Goal: Communication & Community: Ask a question

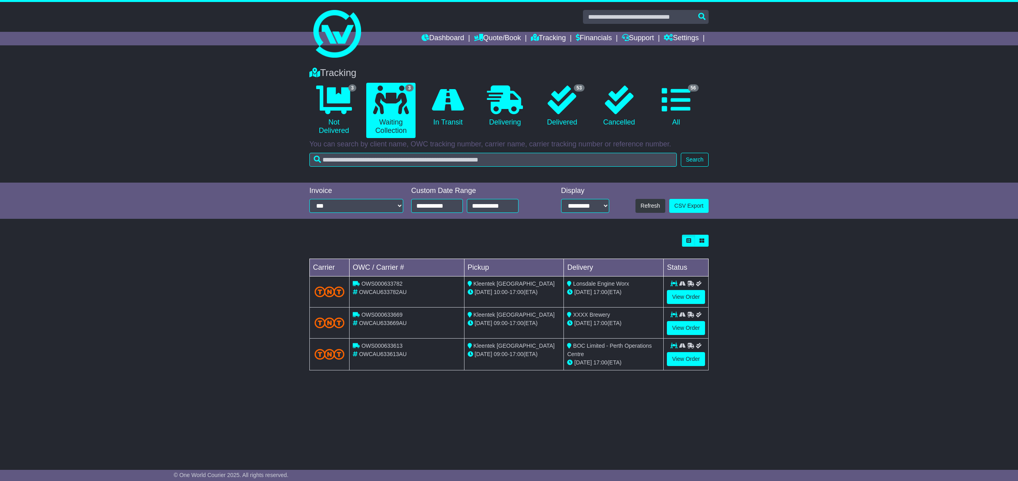
click at [807, 156] on div "Tracking 3 Not Delivered 3 Waiting Collection 0 In Transit 0 Delivering 0" at bounding box center [509, 120] width 1018 height 123
click at [779, 117] on div "Tracking 3 Not Delivered 3 Waiting Collection 0 In Transit 0 Delivering 0" at bounding box center [509, 120] width 1018 height 123
click at [777, 133] on div "Tracking 3 Not Delivered 3 Waiting Collection 0 In Transit 0 Delivering 0" at bounding box center [509, 120] width 1018 height 123
click at [197, 201] on div "**********" at bounding box center [509, 201] width 1018 height 37
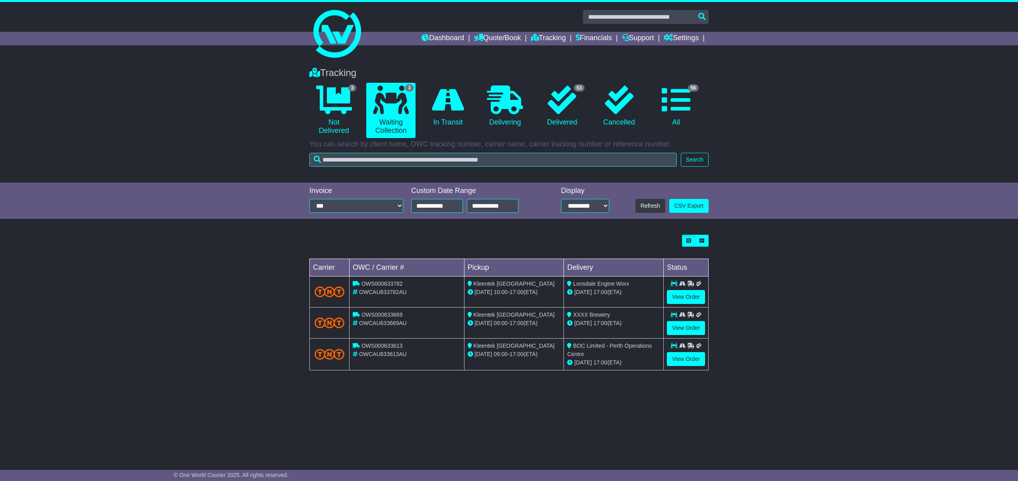
click at [797, 262] on div "Loading... No bookings found Carrier OWC / Carrier # Pickup Delivery Status OWS…" at bounding box center [509, 307] width 1018 height 152
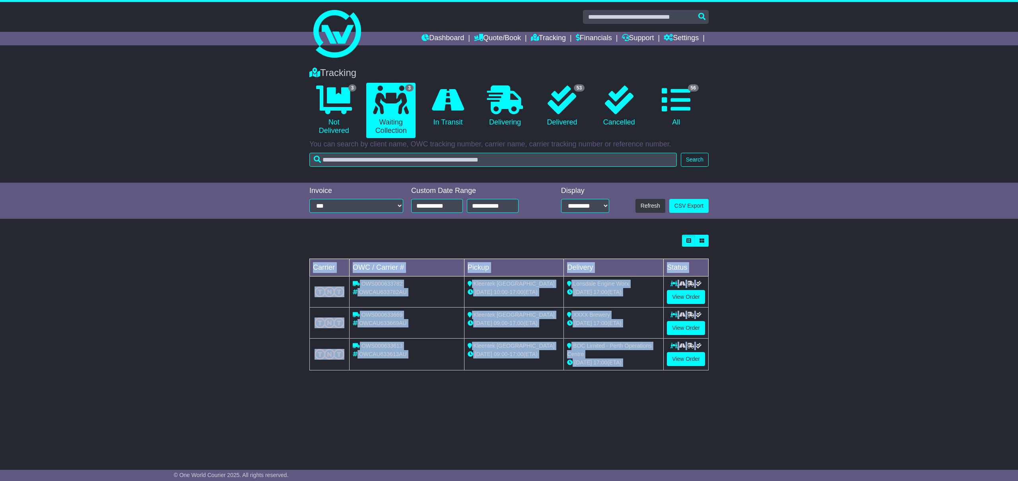
click at [797, 263] on div "Loading... No bookings found Carrier OWC / Carrier # Pickup Delivery Status OWS…" at bounding box center [509, 307] width 1018 height 152
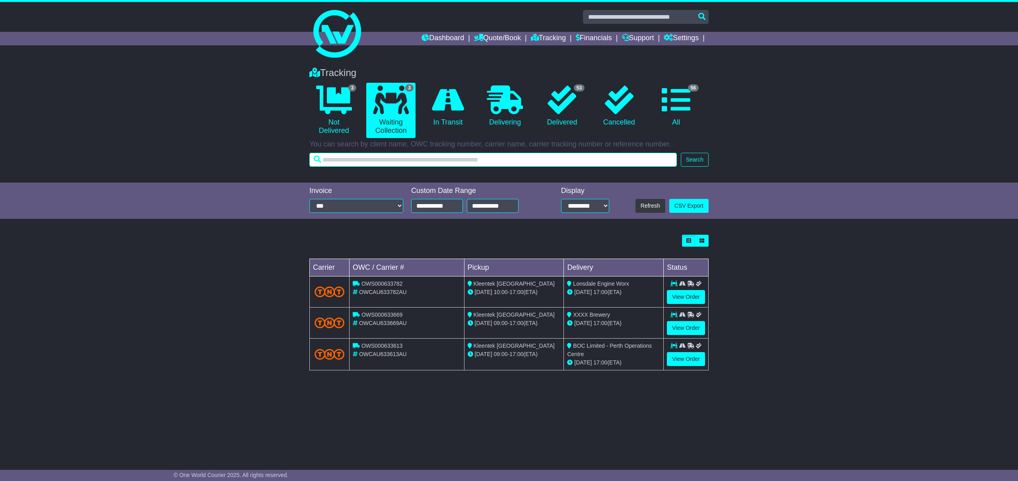
click at [461, 160] on input "text" at bounding box center [494, 160] width 368 height 14
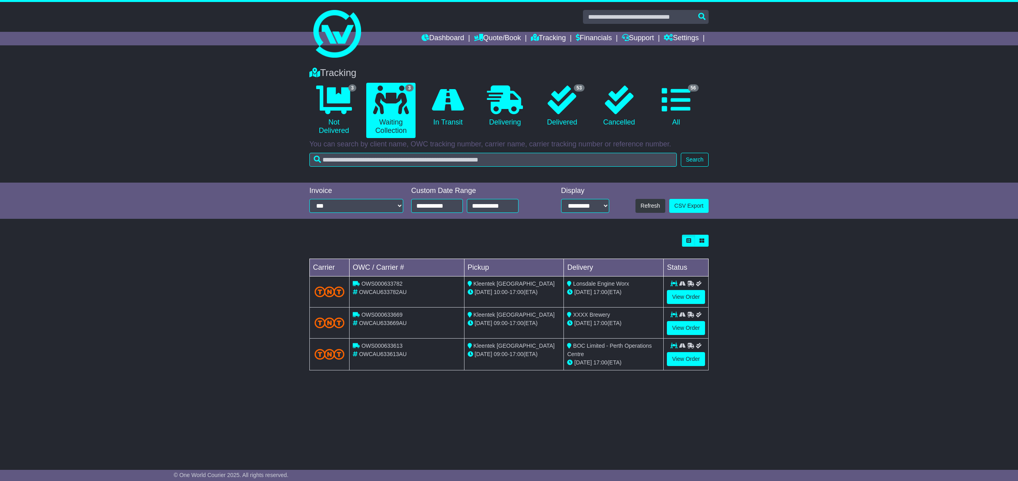
click at [222, 152] on div "Tracking 3 Not Delivered 3 Waiting Collection 0 In Transit 0 Delivering 0" at bounding box center [509, 120] width 1018 height 123
click at [181, 385] on div "Tracking 3 Not Delivered 3 Waiting Collection 0 In Transit 0 Delivering 53 0" at bounding box center [509, 258] width 1018 height 398
click at [175, 244] on div "Loading... No bookings found Carrier OWC / Carrier # Pickup Delivery Status OWS…" at bounding box center [509, 307] width 1018 height 152
click at [886, 258] on div "Loading... No bookings found Carrier OWC / Carrier # Pickup Delivery Status OWS…" at bounding box center [509, 307] width 1018 height 152
click at [801, 146] on div "Tracking 3 Not Delivered 3 Waiting Collection 0 In Transit 0 Delivering 0" at bounding box center [509, 120] width 1018 height 123
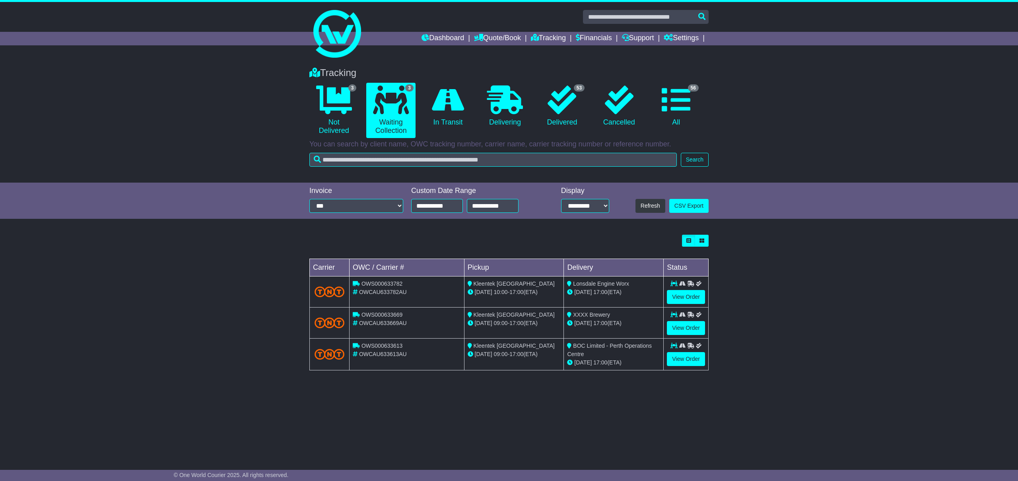
click at [843, 377] on div "Loading... No bookings found Carrier OWC / Carrier # Pickup Delivery Status OWS…" at bounding box center [509, 307] width 1018 height 152
click at [569, 122] on link "53 Delivered" at bounding box center [562, 106] width 49 height 47
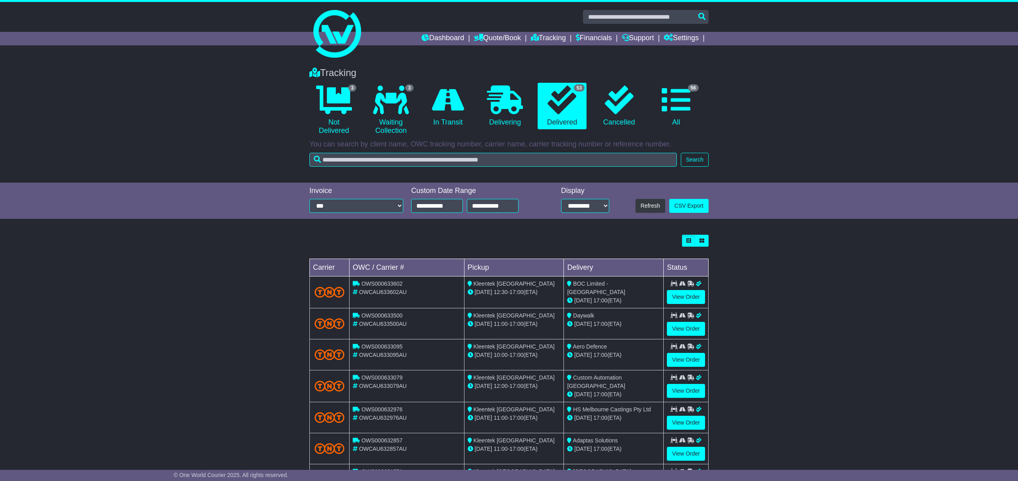
click at [809, 389] on div "Loading... No bookings found Carrier OWC / Carrier # Pickup Delivery Status OWS…" at bounding box center [509, 402] width 1018 height 343
drag, startPoint x: 823, startPoint y: 123, endPoint x: 733, endPoint y: 124, distance: 89.5
click at [822, 123] on div "Tracking 3 Not Delivered 3 Waiting Collection 0 In Transit 0 Delivering 0" at bounding box center [509, 120] width 1018 height 123
click at [842, 111] on div "Tracking 3 Not Delivered 3 Waiting Collection 0 In Transit 0 Delivering 0" at bounding box center [509, 120] width 1018 height 123
click at [870, 282] on div "Loading... No bookings found Carrier OWC / Carrier # Pickup Delivery Status OWS…" at bounding box center [509, 402] width 1018 height 343
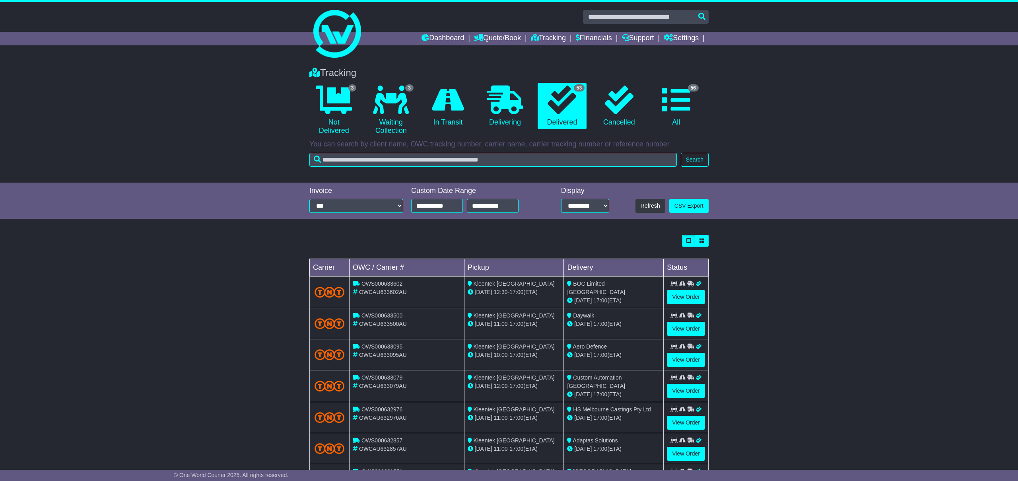
click at [869, 142] on div "Tracking 3 Not Delivered 3 Waiting Collection 0 In Transit 0 Delivering 0" at bounding box center [509, 120] width 1018 height 123
click at [837, 366] on div "Loading... No bookings found Carrier OWC / Carrier # Pickup Delivery Status OWS…" at bounding box center [509, 402] width 1018 height 343
click at [199, 298] on div "Loading... No bookings found Carrier OWC / Carrier # Pickup Delivery Status OWS…" at bounding box center [509, 402] width 1018 height 343
click at [818, 130] on div "Tracking 3 Not Delivered 3 Waiting Collection 0 In Transit 0 Delivering 0" at bounding box center [509, 120] width 1018 height 123
drag, startPoint x: 836, startPoint y: 328, endPoint x: 704, endPoint y: 135, distance: 233.7
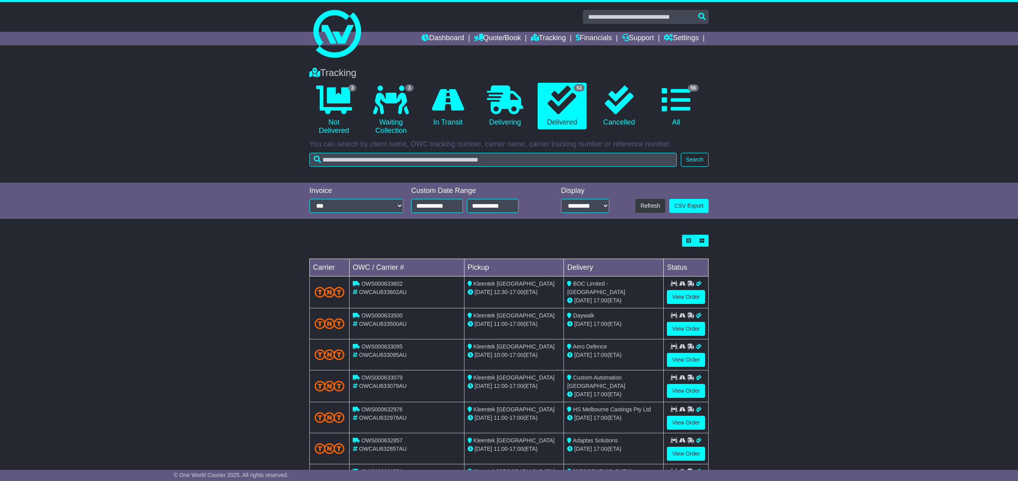
click at [836, 328] on div "Loading... No bookings found Carrier OWC / Carrier # Pickup Delivery Status OWS…" at bounding box center [509, 402] width 1018 height 343
click at [680, 109] on icon at bounding box center [676, 100] width 29 height 29
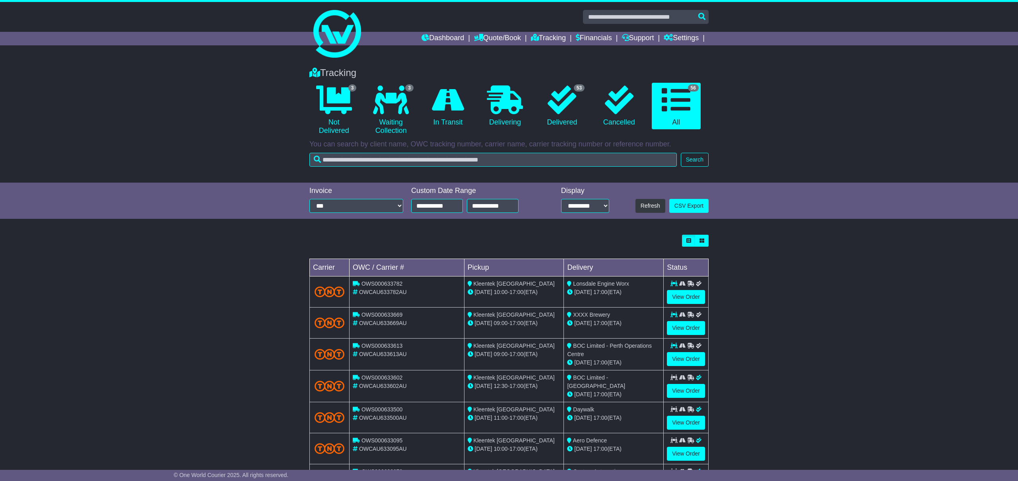
click at [845, 295] on div "Loading... No bookings found Carrier OWC / Carrier # Pickup Delivery Status OWS…" at bounding box center [509, 403] width 1018 height 344
drag, startPoint x: 206, startPoint y: 160, endPoint x: 443, endPoint y: 159, distance: 236.7
click at [209, 160] on div "Tracking 3 Not Delivered 3 Waiting Collection 0 In Transit 0 Delivering 0" at bounding box center [509, 120] width 1018 height 123
click at [197, 156] on div "Tracking 3 Not Delivered 3 Waiting Collection 0 In Transit 0 Delivering 0" at bounding box center [509, 120] width 1018 height 123
drag, startPoint x: 393, startPoint y: 134, endPoint x: 677, endPoint y: 169, distance: 285.8
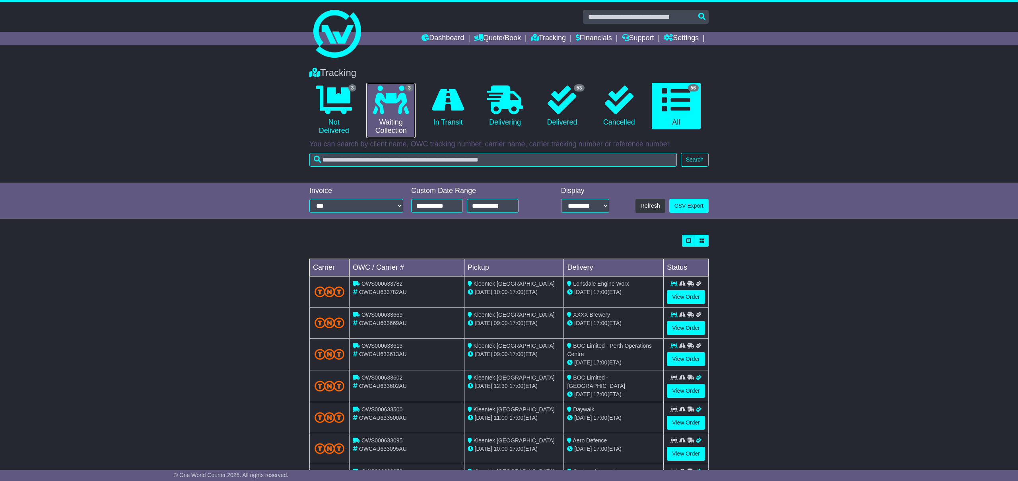
click at [393, 134] on link "3 Waiting Collection" at bounding box center [390, 110] width 49 height 55
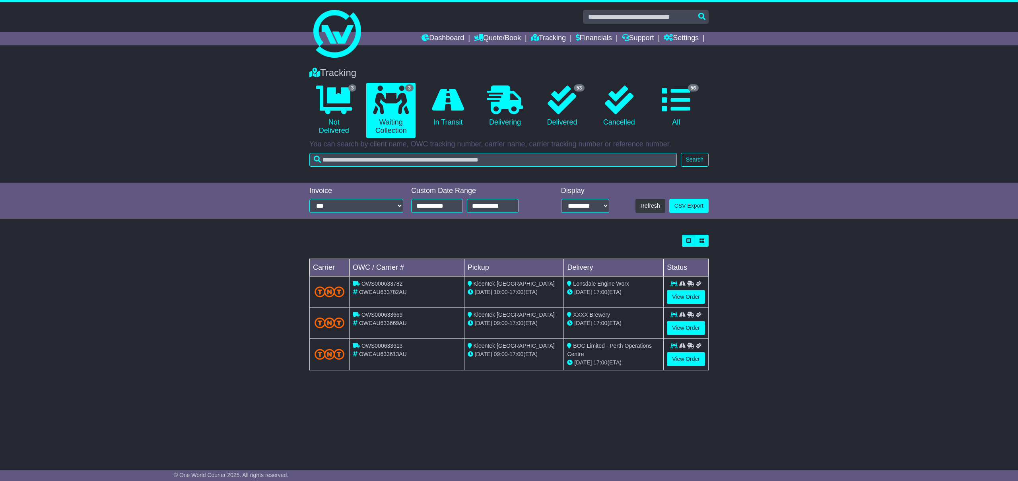
click at [828, 309] on div "Loading... No bookings found Carrier OWC / Carrier # Pickup Delivery Status OWS…" at bounding box center [509, 307] width 1018 height 152
click at [856, 295] on div "Loading... No bookings found Carrier OWC / Carrier # Pickup Delivery Status OWS…" at bounding box center [509, 307] width 1018 height 152
click at [856, 296] on div "Loading... No bookings found Carrier OWC / Carrier # Pickup Delivery Status OWS…" at bounding box center [509, 307] width 1018 height 152
click at [788, 112] on div "Tracking 3 Not Delivered 3 Waiting Collection 0 In Transit 0 Delivering 0" at bounding box center [509, 120] width 1018 height 123
click at [846, 331] on div "Loading... No bookings found Carrier OWC / Carrier # Pickup Delivery Status OWS…" at bounding box center [509, 307] width 1018 height 152
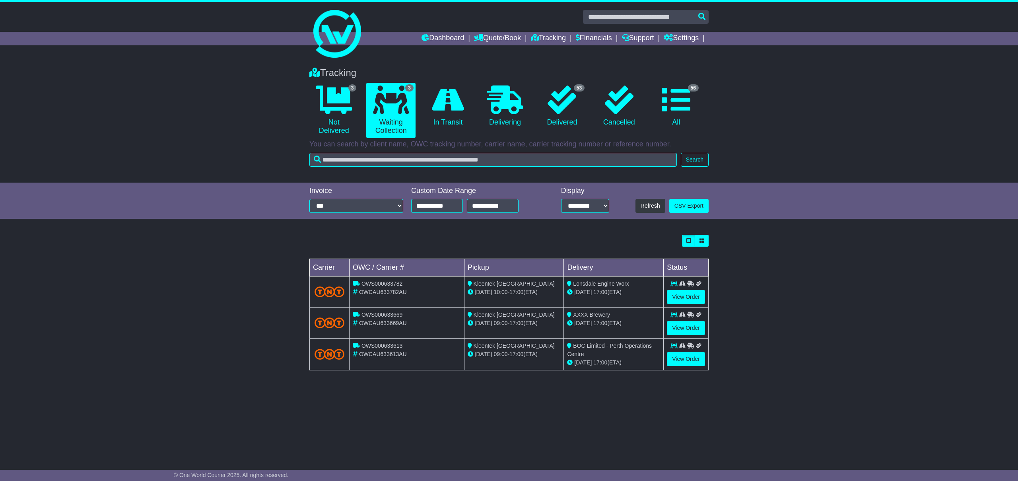
click at [769, 150] on div "Tracking 3 Not Delivered 3 Waiting Collection 0 In Transit 0 Delivering 0" at bounding box center [509, 120] width 1018 height 123
drag, startPoint x: 29, startPoint y: 389, endPoint x: 187, endPoint y: 394, distance: 158.4
click at [29, 389] on div "Tracking 3 Not Delivered 3 Waiting Collection 0 In Transit 0 Delivering 53 0" at bounding box center [509, 258] width 1018 height 398
click at [892, 343] on div "Loading... No bookings found Carrier OWC / Carrier # Pickup Delivery Status OWS…" at bounding box center [509, 307] width 1018 height 152
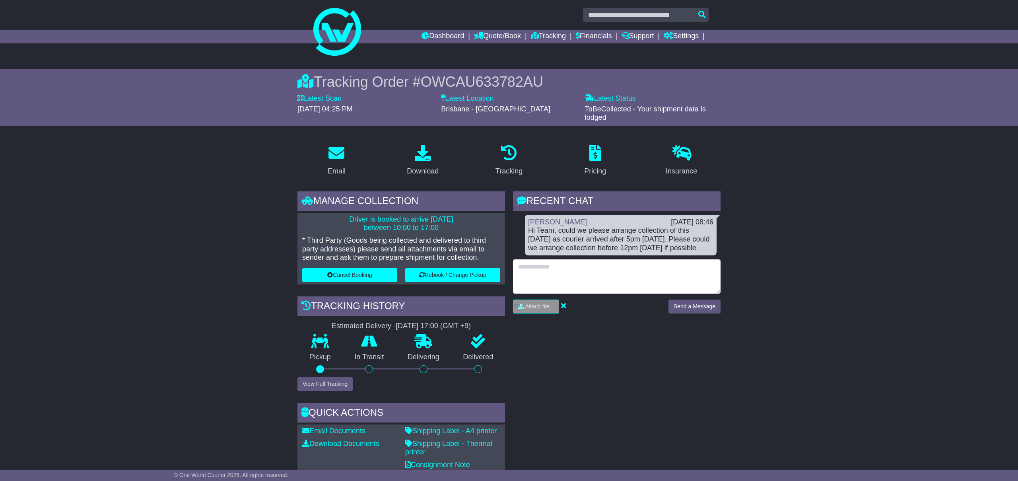
click at [574, 266] on textarea at bounding box center [617, 276] width 208 height 34
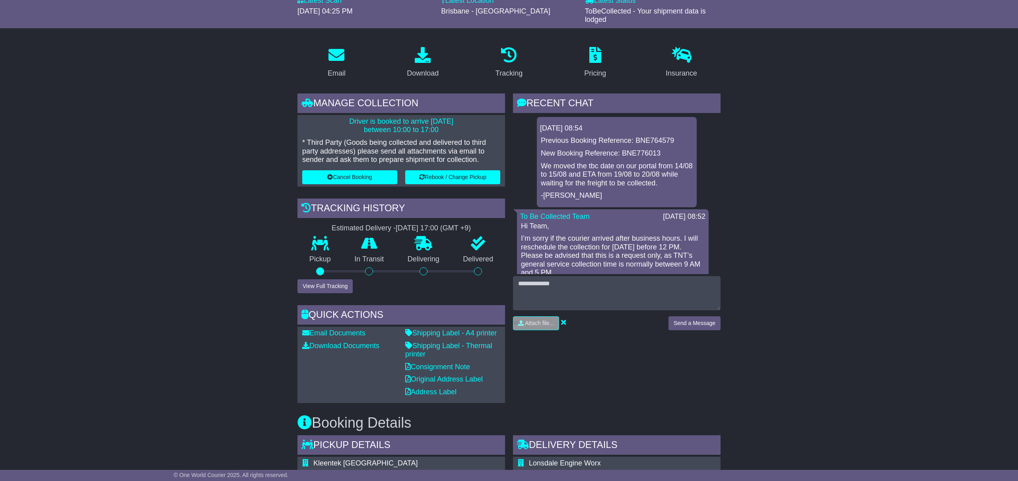
scroll to position [87, 0]
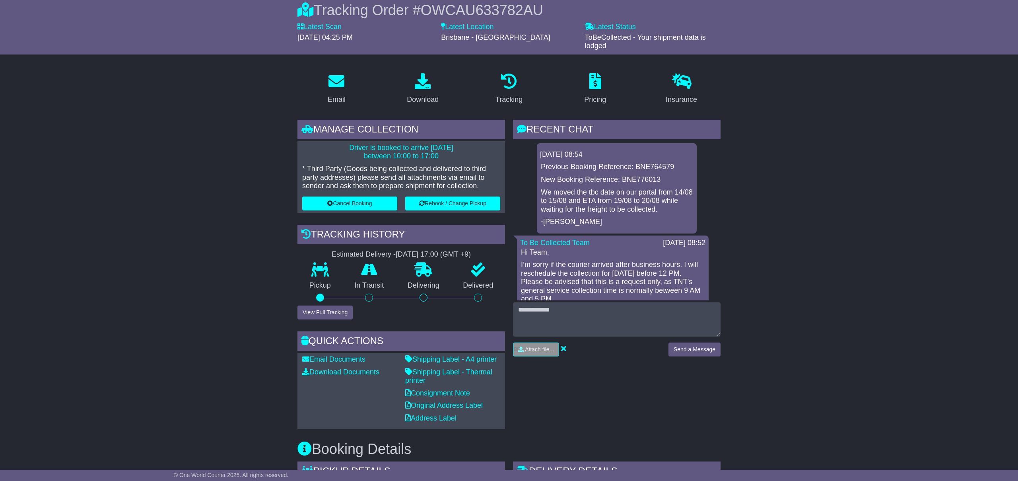
scroll to position [114, 0]
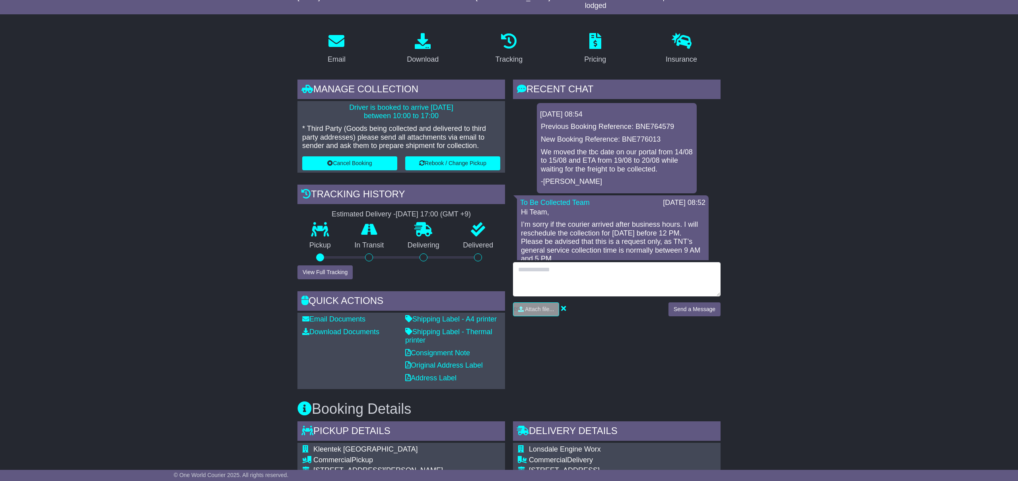
click at [576, 282] on textarea at bounding box center [617, 279] width 208 height 34
drag, startPoint x: 606, startPoint y: 282, endPoint x: 502, endPoint y: 252, distance: 108.4
click at [477, 248] on div "Email Download Tracking Pricing Insurance" at bounding box center [509, 477] width 431 height 894
type textarea "**********"
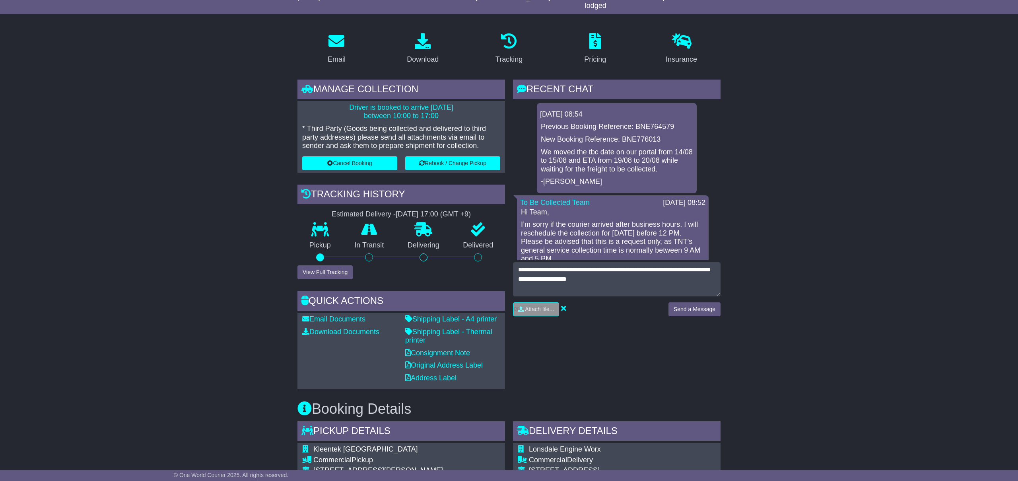
click at [888, 283] on div "Email Download Tracking Pricing Insurance" at bounding box center [509, 477] width 1018 height 902
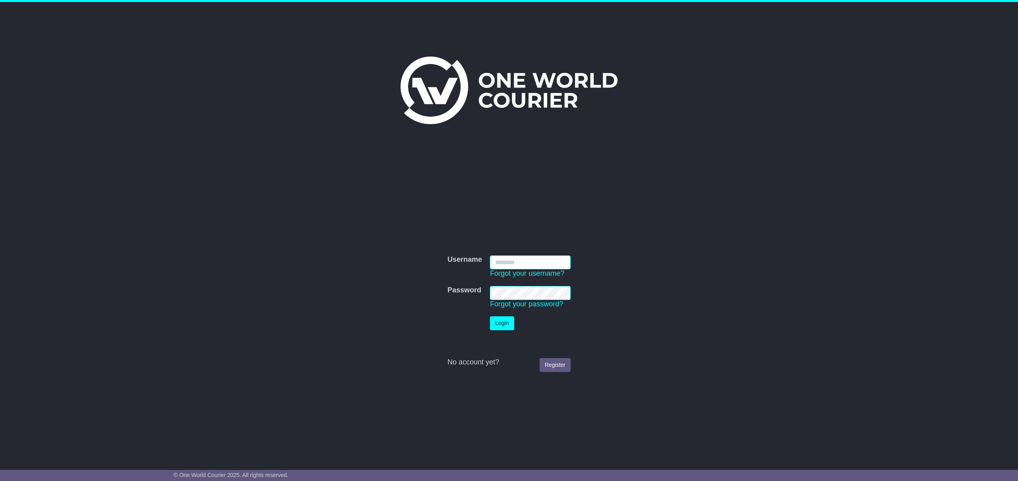
type input "**********"
drag, startPoint x: 508, startPoint y: 320, endPoint x: 657, endPoint y: 340, distance: 150.5
click at [508, 320] on button "Login" at bounding box center [502, 323] width 24 height 14
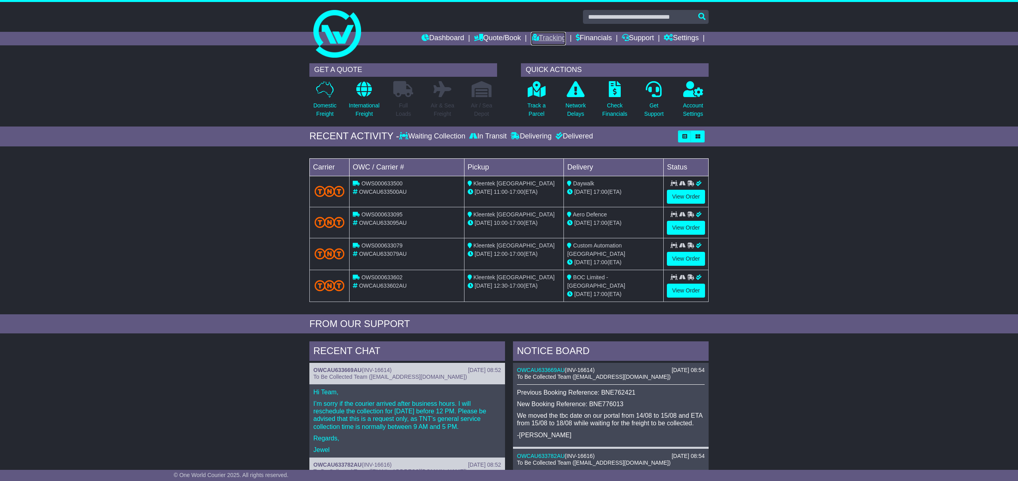
click at [542, 35] on link "Tracking" at bounding box center [548, 39] width 35 height 14
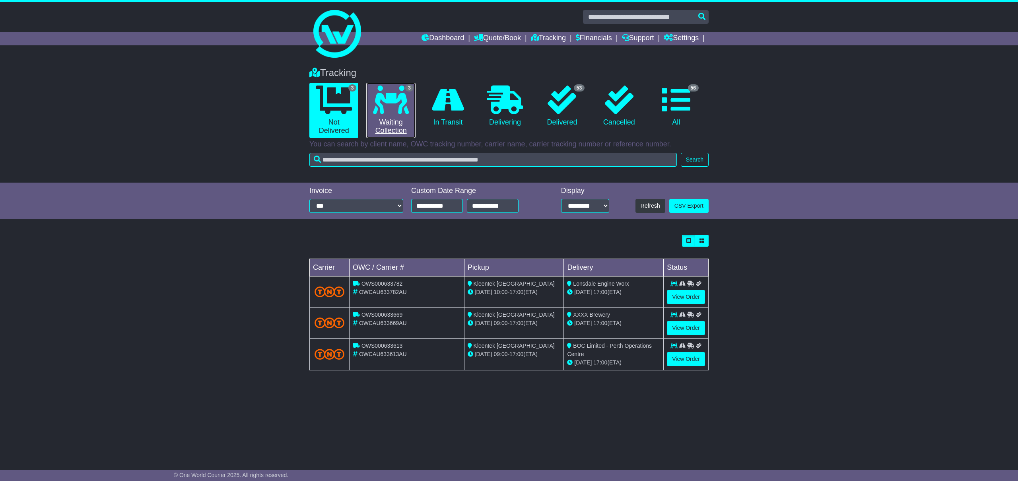
click at [389, 127] on link "3 Waiting Collection" at bounding box center [390, 110] width 49 height 55
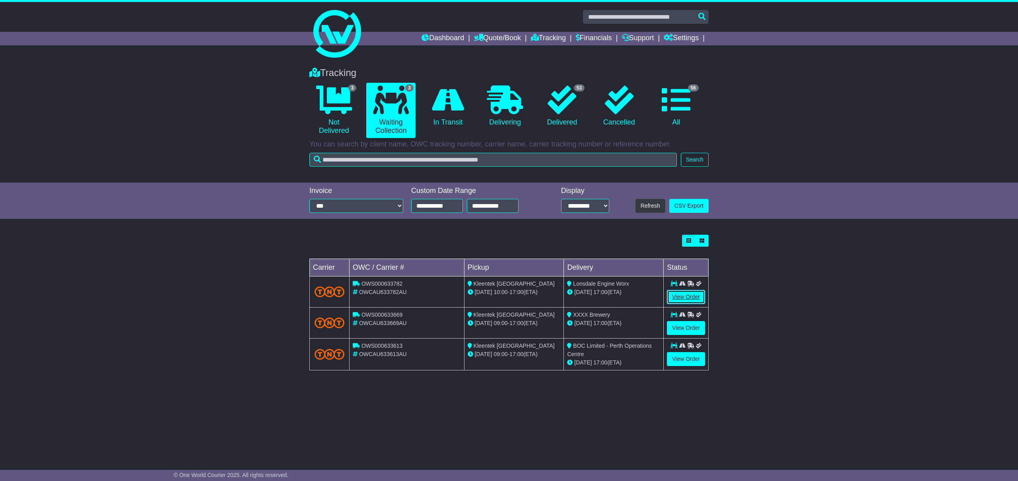
click at [684, 298] on link "View Order" at bounding box center [686, 297] width 38 height 14
click at [691, 359] on link "View Order" at bounding box center [686, 359] width 38 height 14
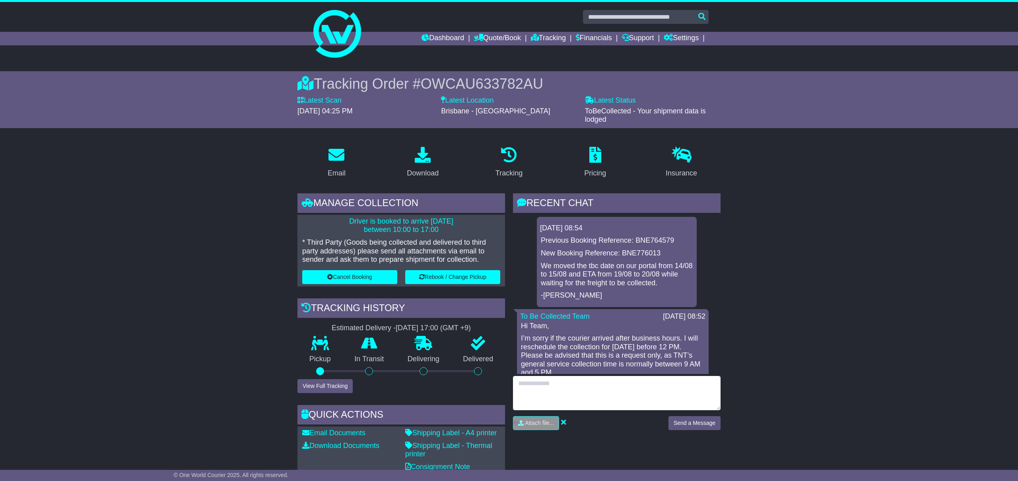
click at [566, 387] on textarea at bounding box center [617, 393] width 208 height 34
drag, startPoint x: 498, startPoint y: 380, endPoint x: 476, endPoint y: 369, distance: 24.9
type textarea "**********"
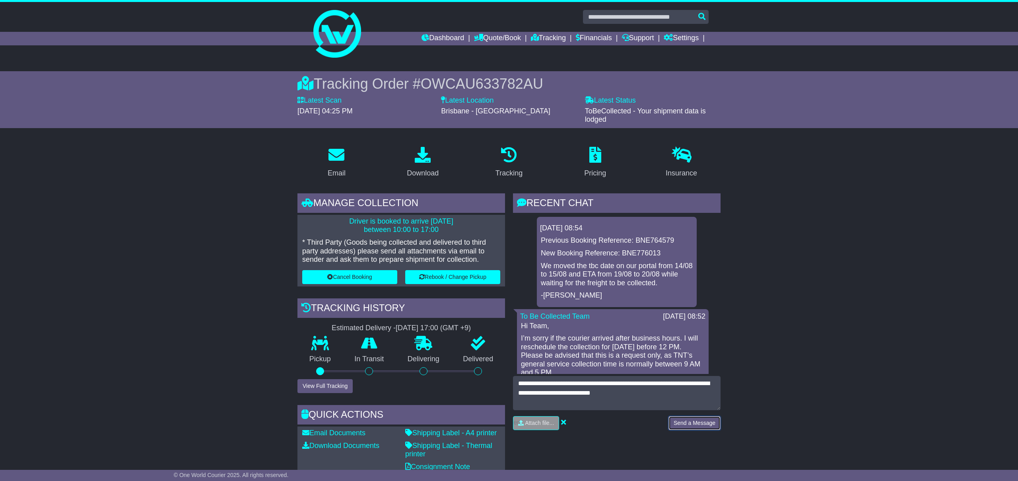
click at [701, 419] on button "Send a Message" at bounding box center [695, 423] width 52 height 14
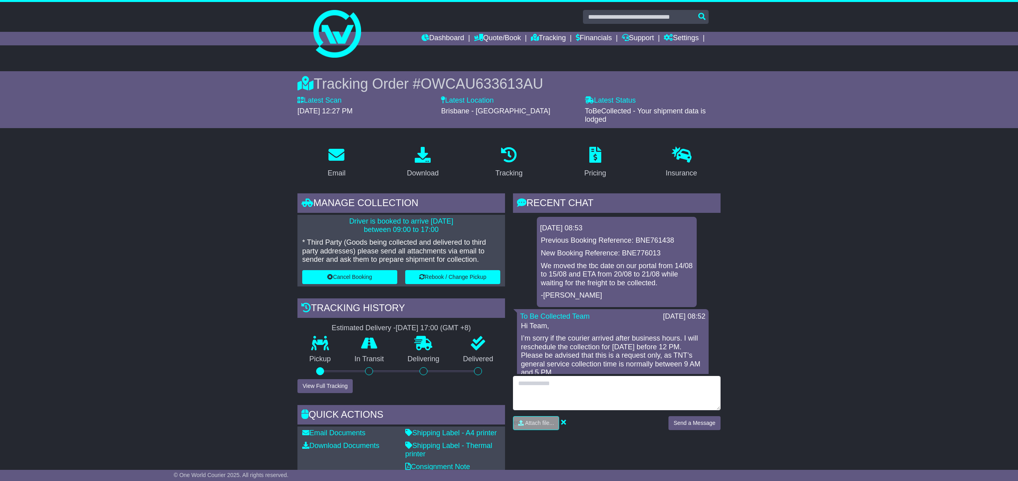
drag, startPoint x: 602, startPoint y: 391, endPoint x: 607, endPoint y: 391, distance: 6.0
click at [602, 391] on textarea at bounding box center [617, 393] width 208 height 34
paste textarea "**********"
type textarea "**********"
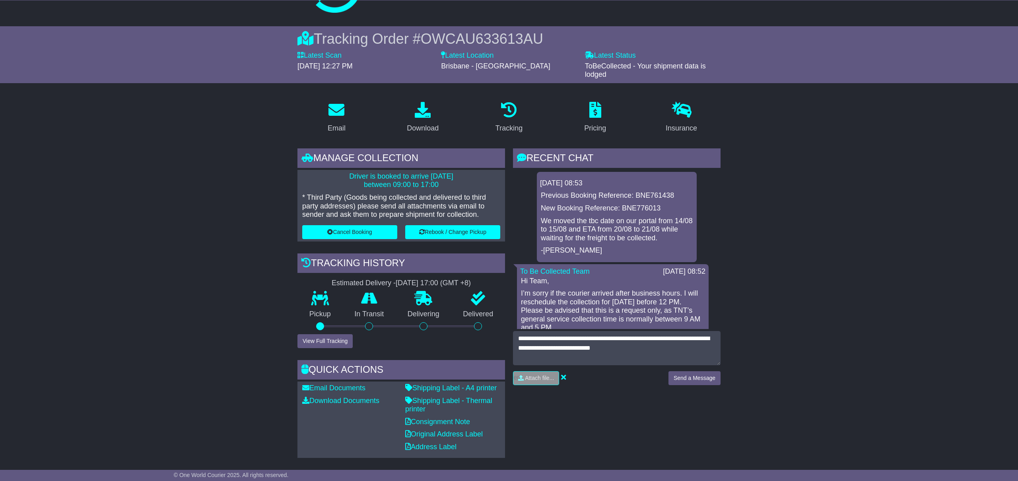
scroll to position [70, 0]
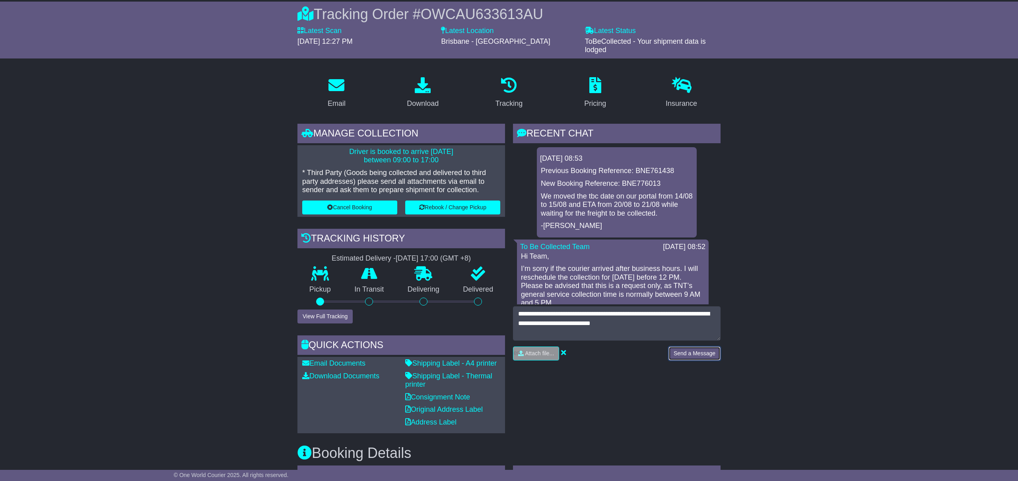
click at [709, 352] on button "Send a Message" at bounding box center [695, 354] width 52 height 14
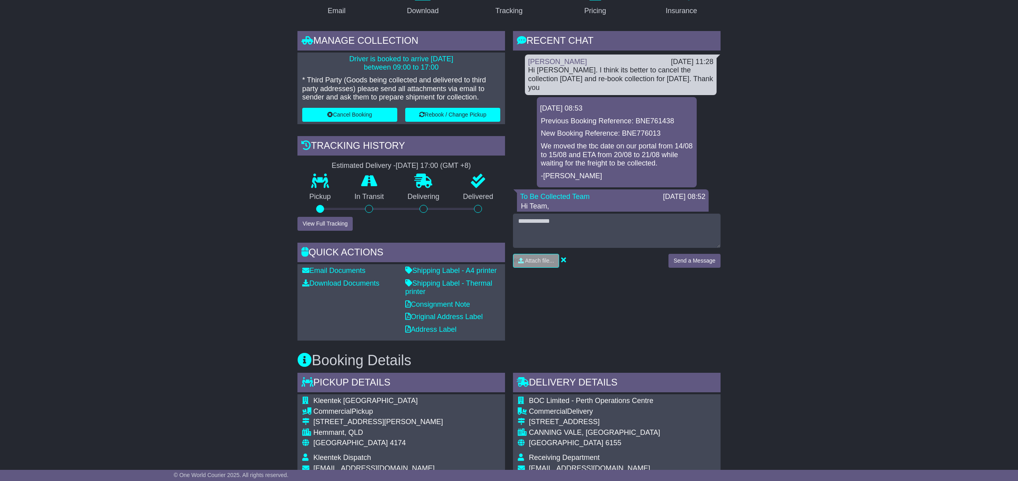
scroll to position [271, 0]
